Goal: Information Seeking & Learning: Learn about a topic

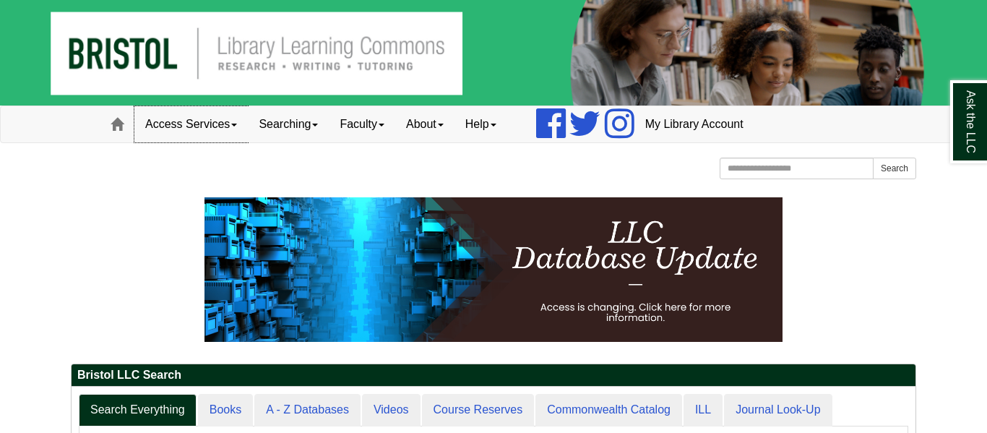
click at [228, 125] on link "Access Services" at bounding box center [190, 124] width 113 height 36
click at [293, 129] on link "Searching" at bounding box center [288, 124] width 81 height 36
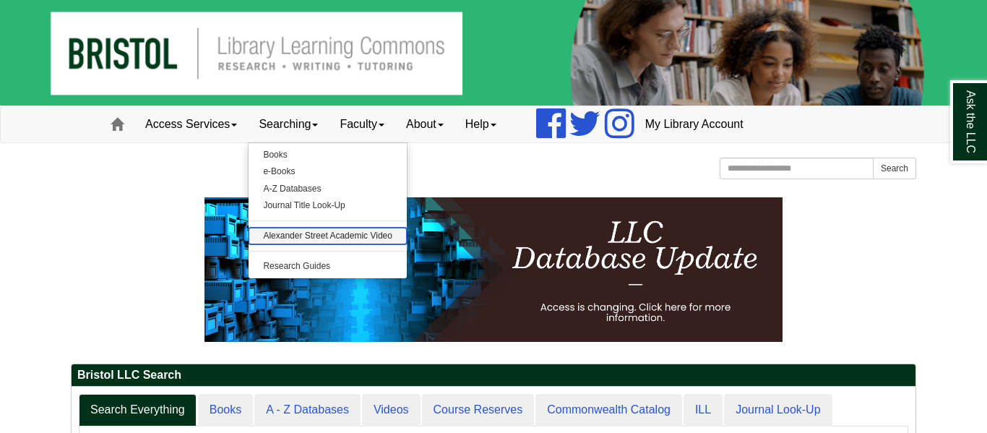
click at [308, 239] on link "Alexander Street Academic Video" at bounding box center [328, 236] width 158 height 17
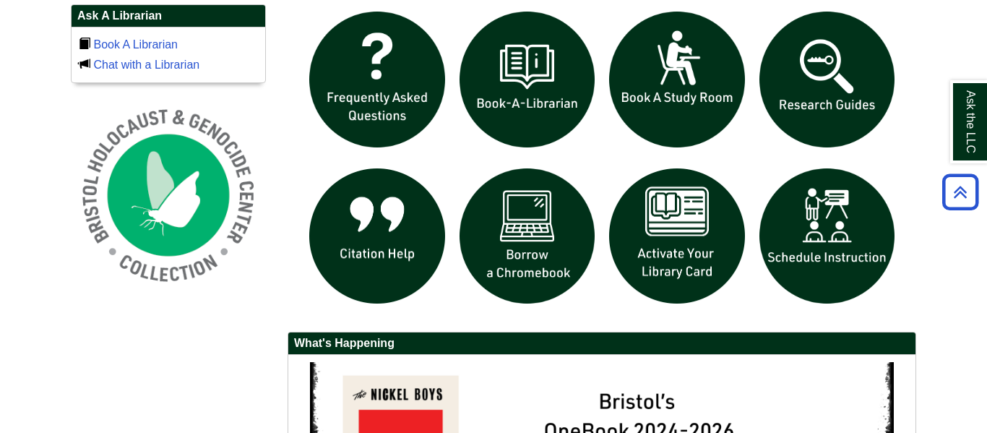
scroll to position [1010, 0]
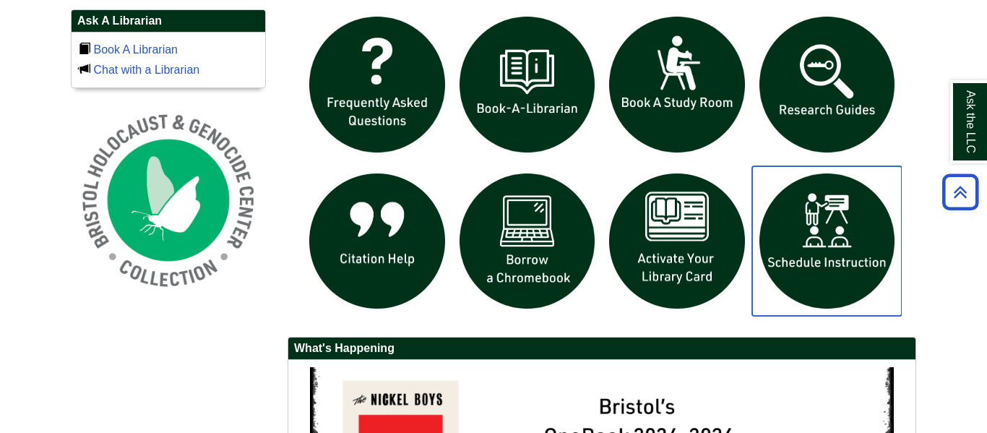
click at [785, 247] on img "slideshow" at bounding box center [827, 241] width 150 height 150
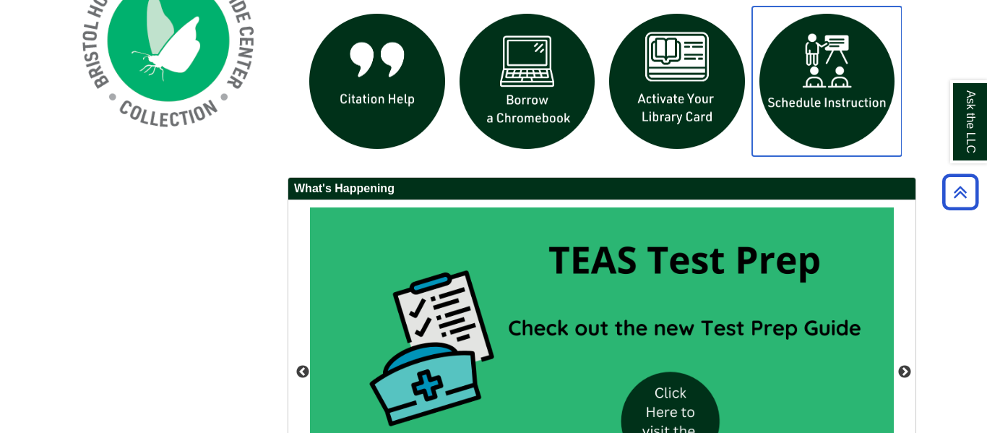
scroll to position [1374, 0]
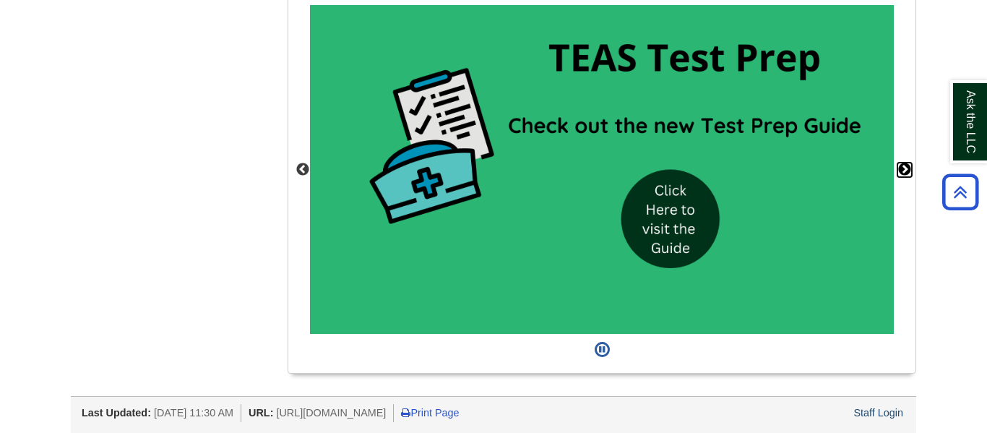
click at [907, 169] on button "Next" at bounding box center [905, 170] width 14 height 14
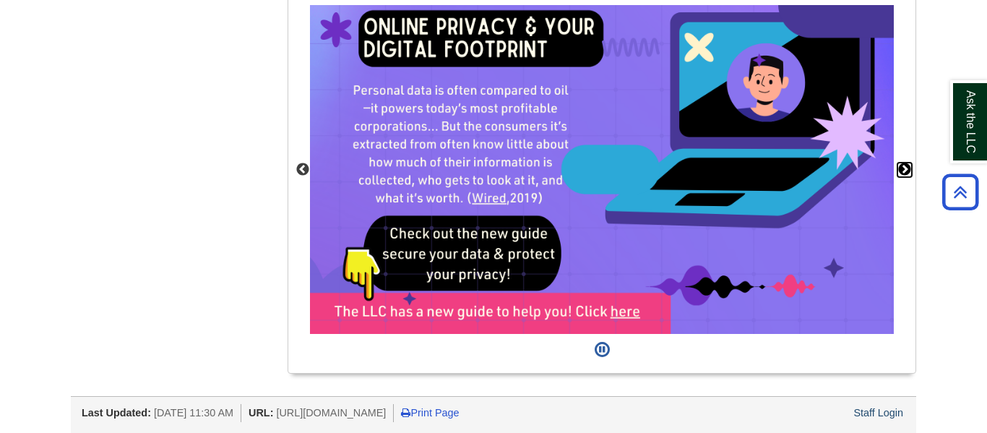
click at [907, 169] on button "Next" at bounding box center [905, 170] width 14 height 14
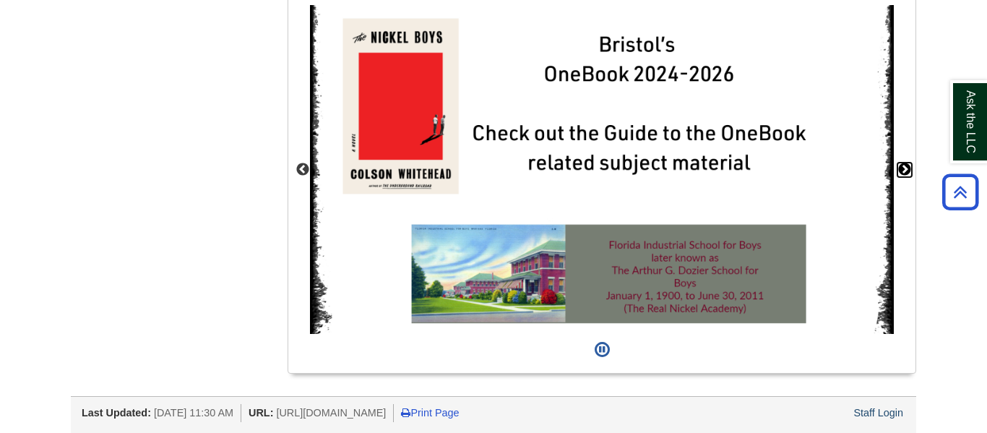
click at [907, 169] on button "Next" at bounding box center [905, 170] width 14 height 14
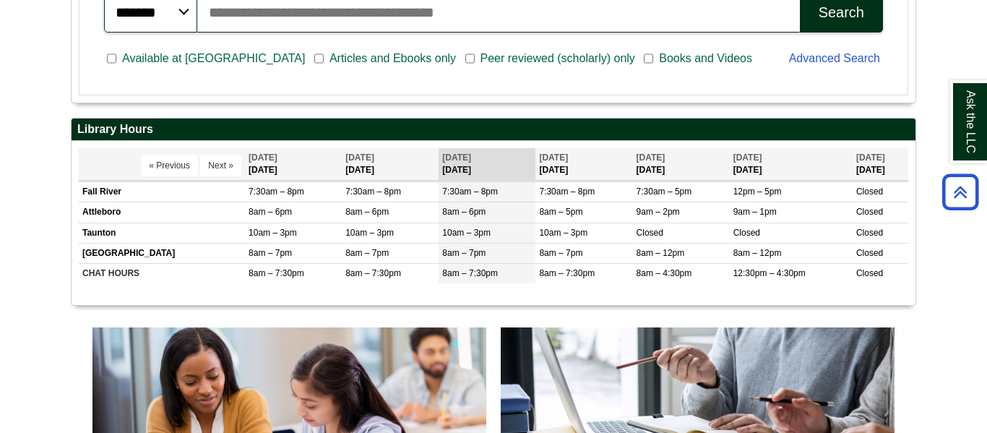
scroll to position [0, 0]
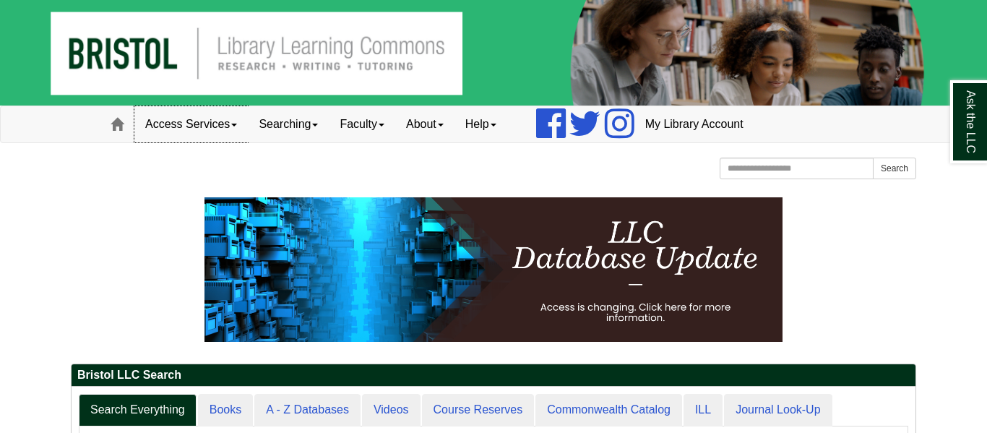
click at [232, 125] on link "Access Services" at bounding box center [190, 124] width 113 height 36
click at [288, 124] on link "Searching" at bounding box center [288, 124] width 81 height 36
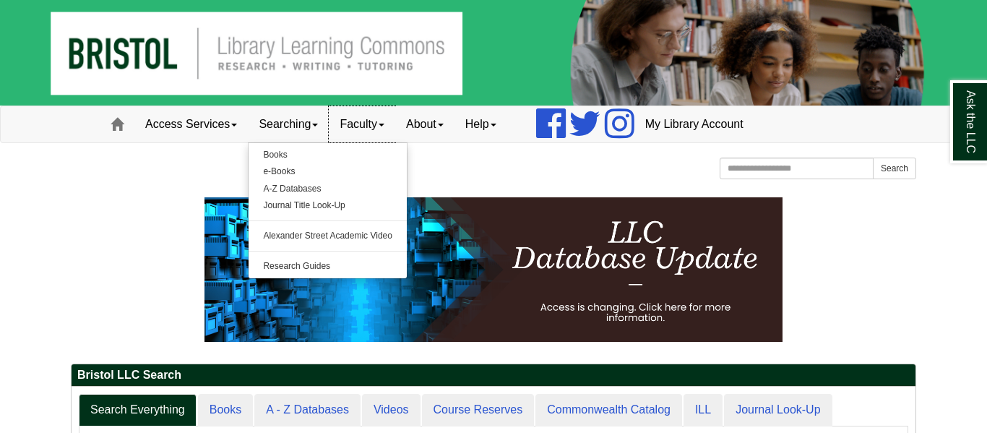
click at [359, 132] on link "Faculty" at bounding box center [362, 124] width 66 height 36
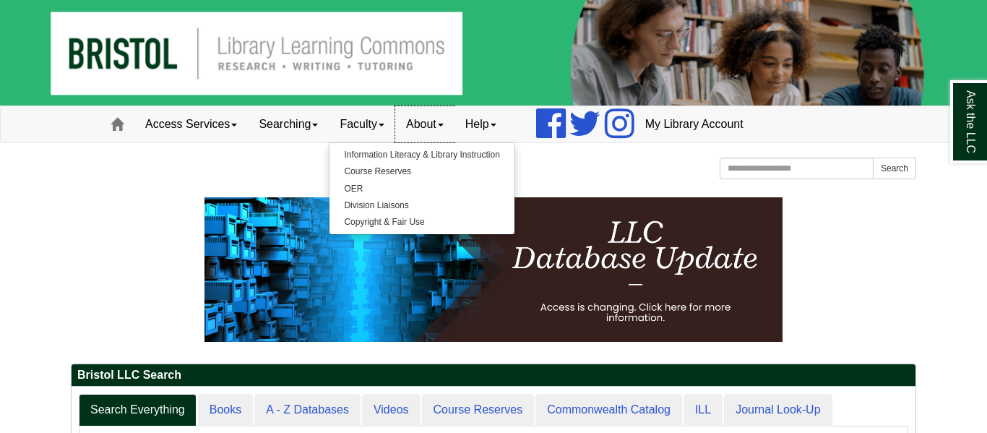
click at [444, 117] on link "About" at bounding box center [424, 124] width 59 height 36
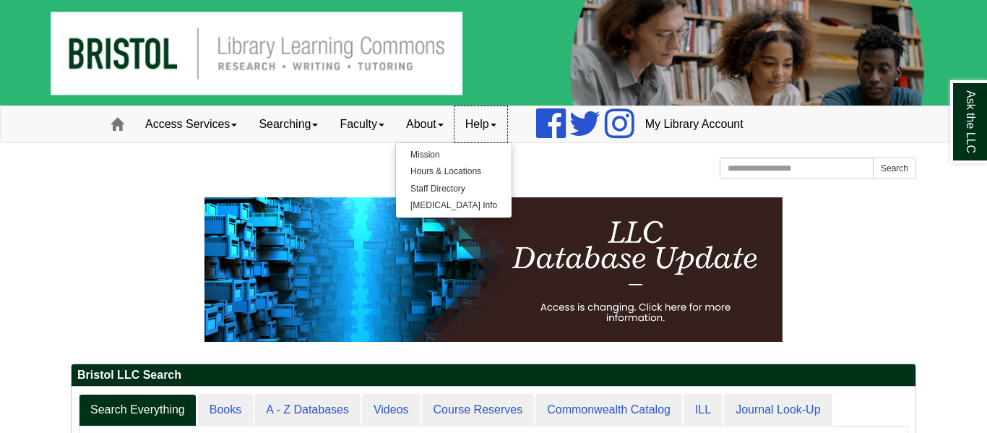
click at [496, 118] on link "Help" at bounding box center [481, 124] width 53 height 36
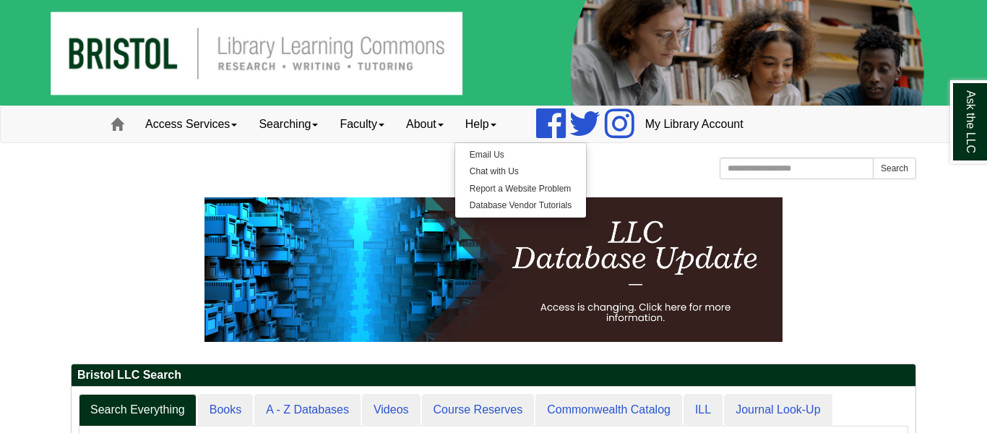
click at [444, 162] on div "[GEOGRAPHIC_DATA] [GEOGRAPHIC_DATA] Learning Commons Homepage Homepage Home Sea…" at bounding box center [494, 170] width 846 height 25
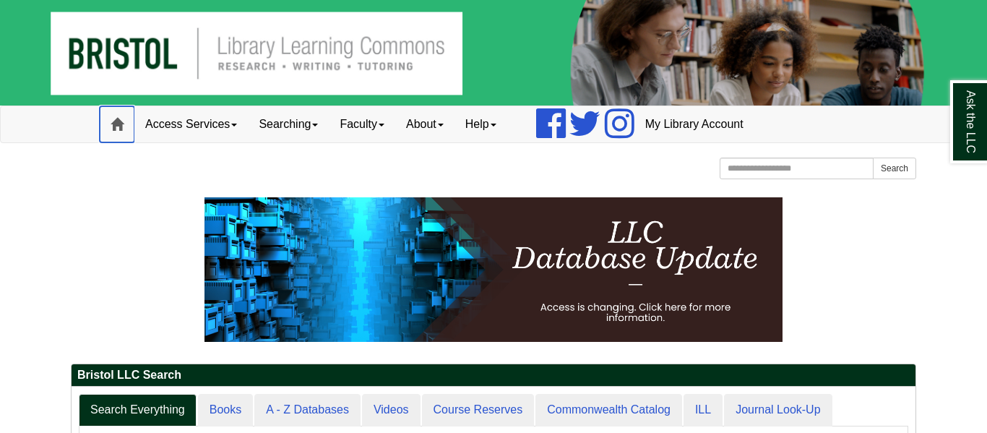
click at [118, 133] on link "Home" at bounding box center [117, 124] width 35 height 36
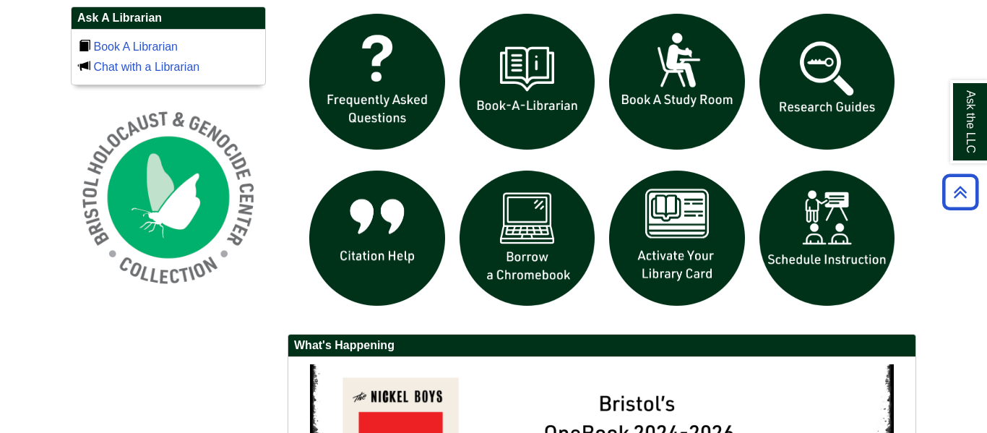
scroll to position [1020, 0]
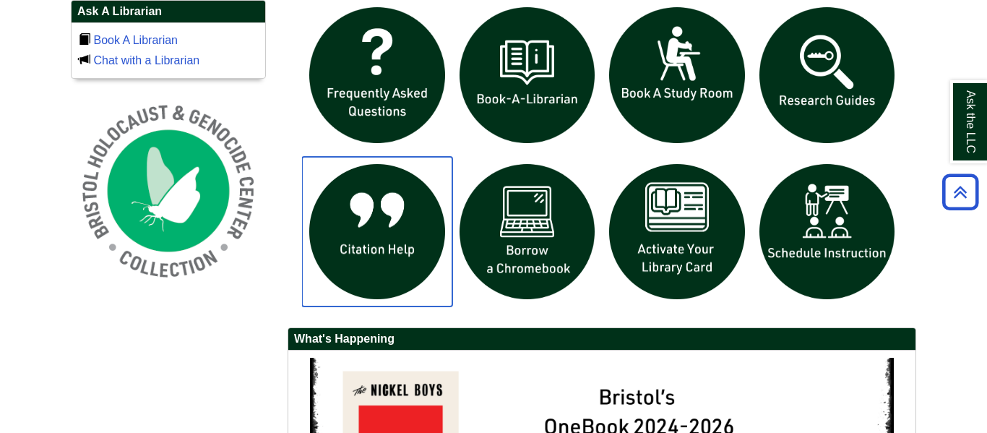
click at [364, 293] on img "slideshow" at bounding box center [377, 232] width 150 height 150
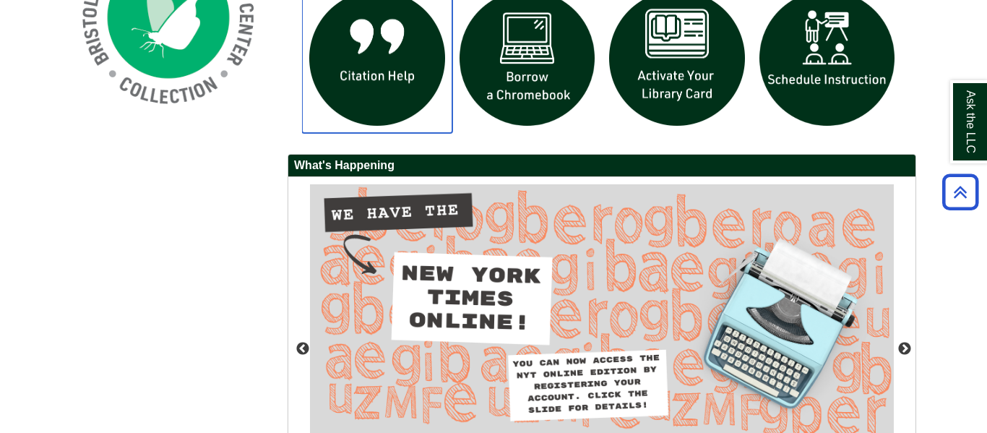
scroll to position [1197, 0]
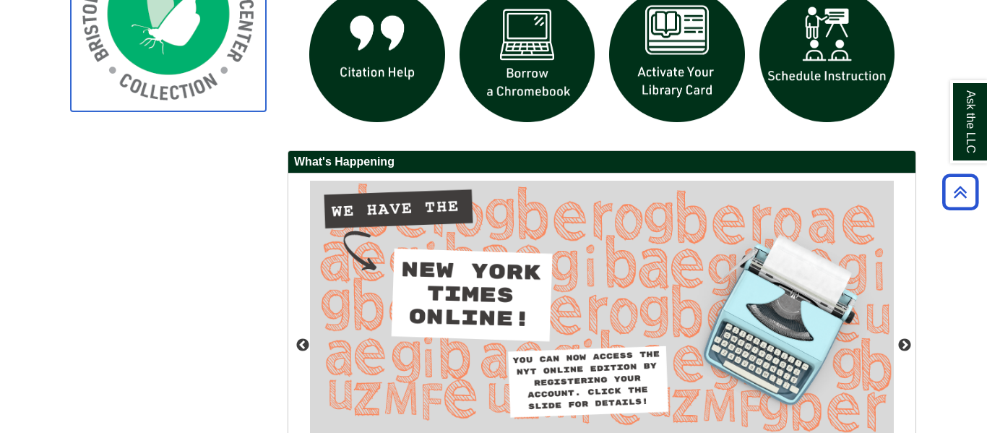
click at [221, 23] on img at bounding box center [168, 13] width 195 height 195
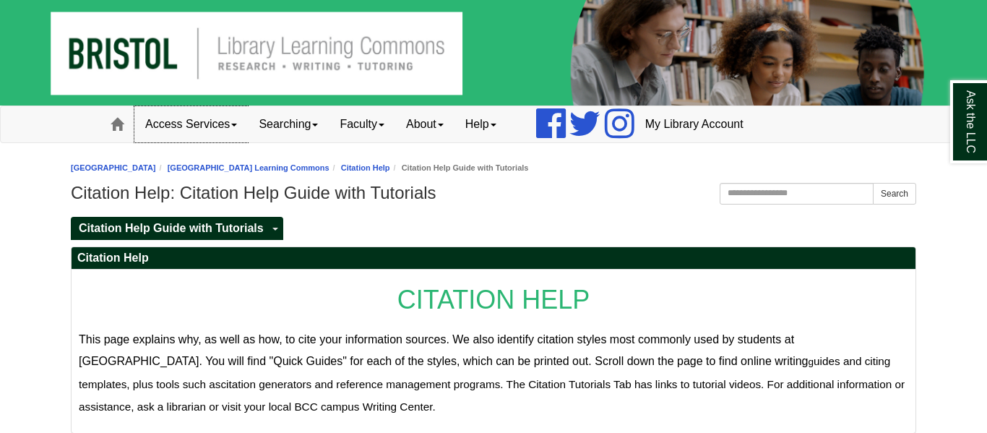
click at [224, 125] on link "Access Services" at bounding box center [190, 124] width 113 height 36
